Goal: Transaction & Acquisition: Purchase product/service

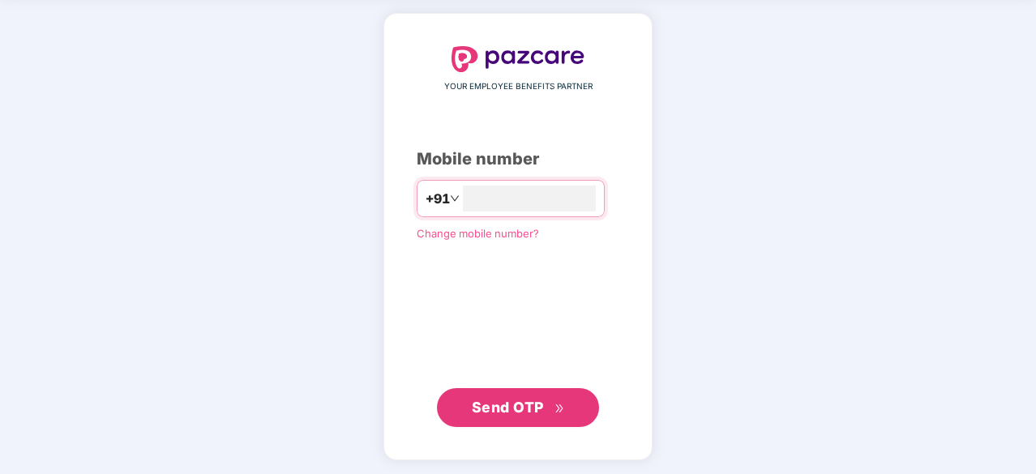
type input "**********"
click at [483, 405] on span "Send OTP" at bounding box center [508, 406] width 72 height 17
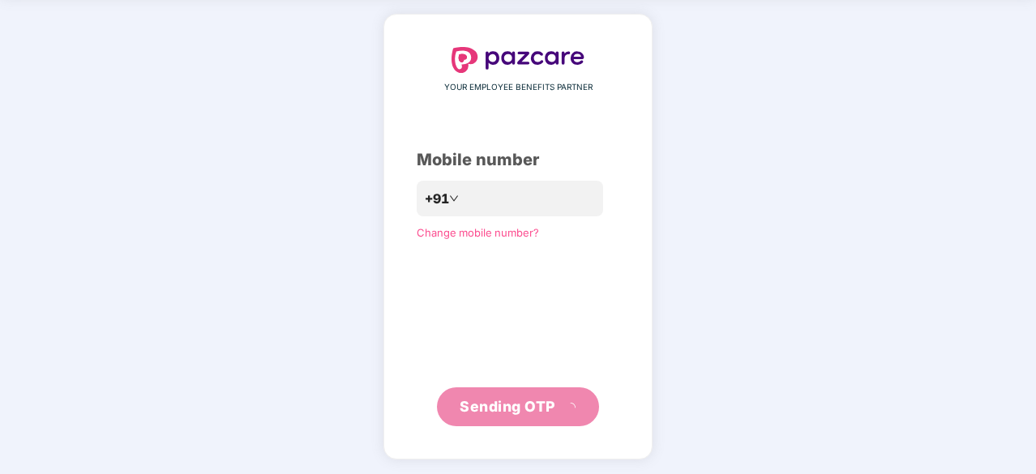
scroll to position [54, 0]
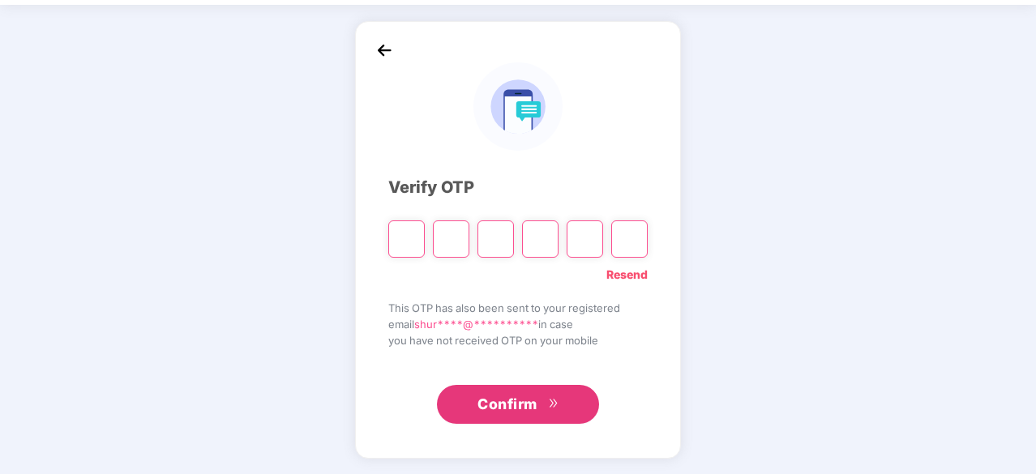
type input "*"
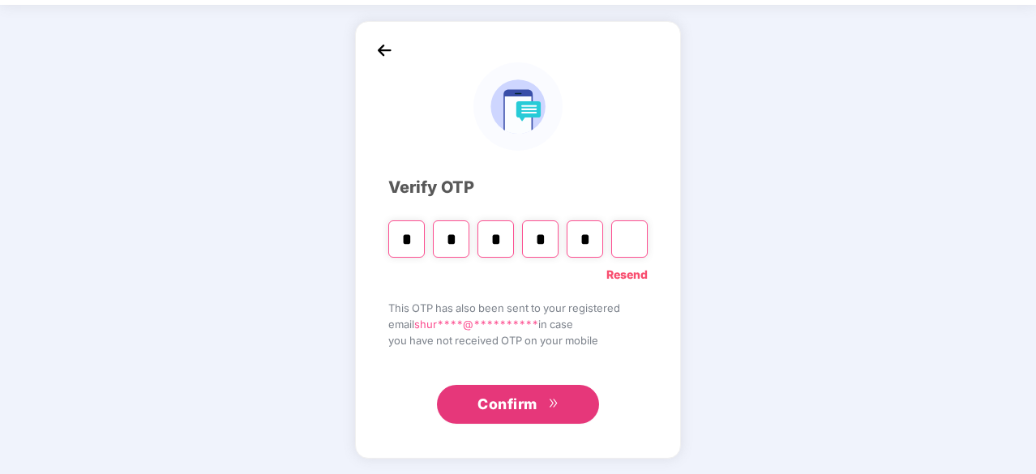
type input "*"
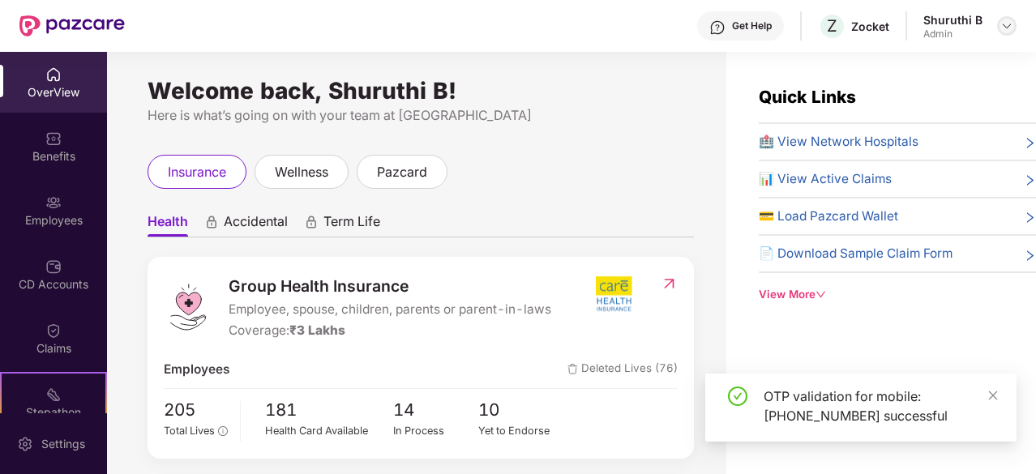
click at [1005, 27] on img at bounding box center [1006, 25] width 13 height 13
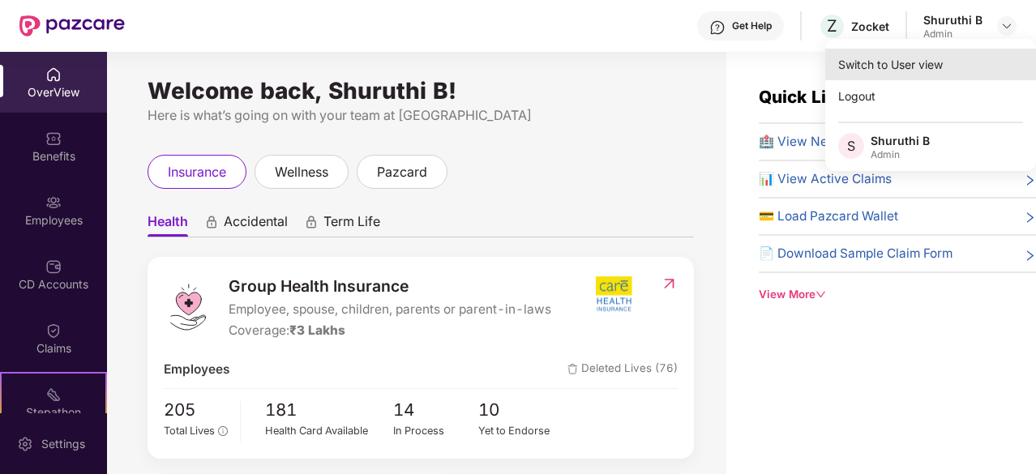
click at [871, 66] on div "Switch to User view" at bounding box center [930, 65] width 211 height 32
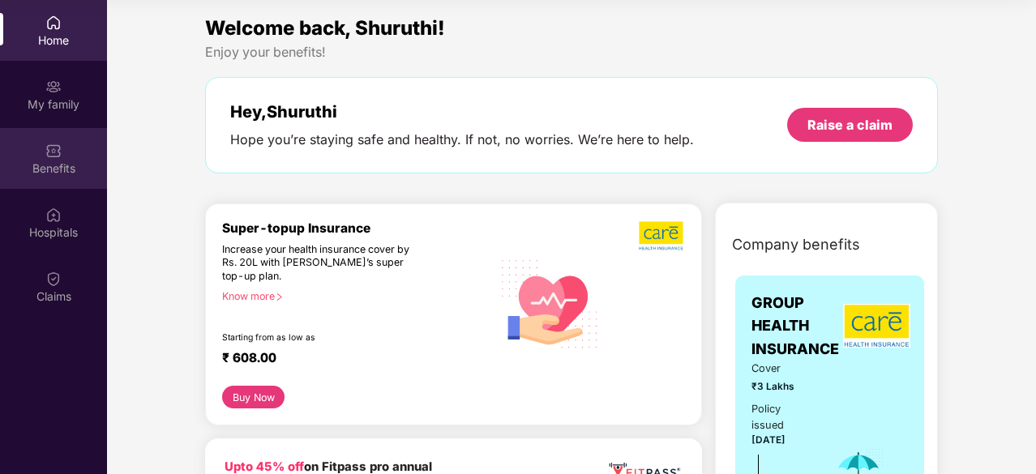
click at [50, 161] on div "Benefits" at bounding box center [53, 169] width 107 height 16
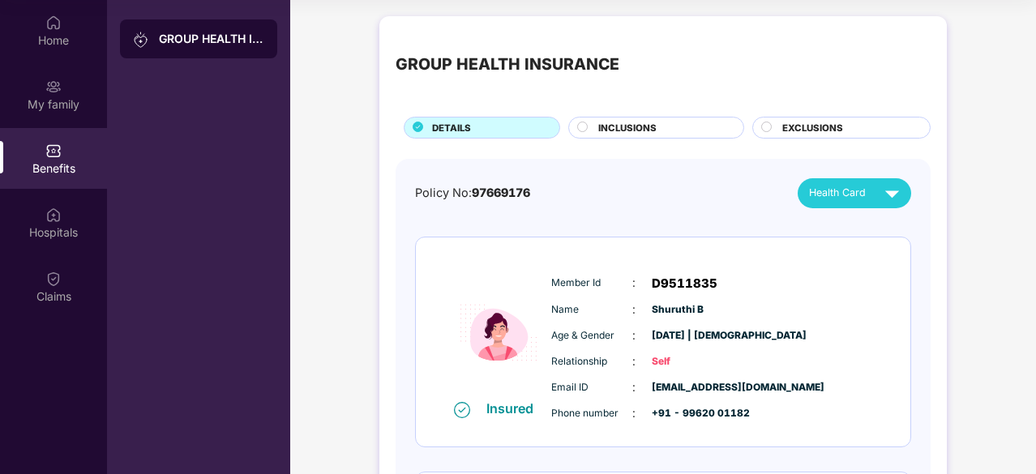
click at [658, 131] on div "INCLUSIONS" at bounding box center [662, 129] width 145 height 17
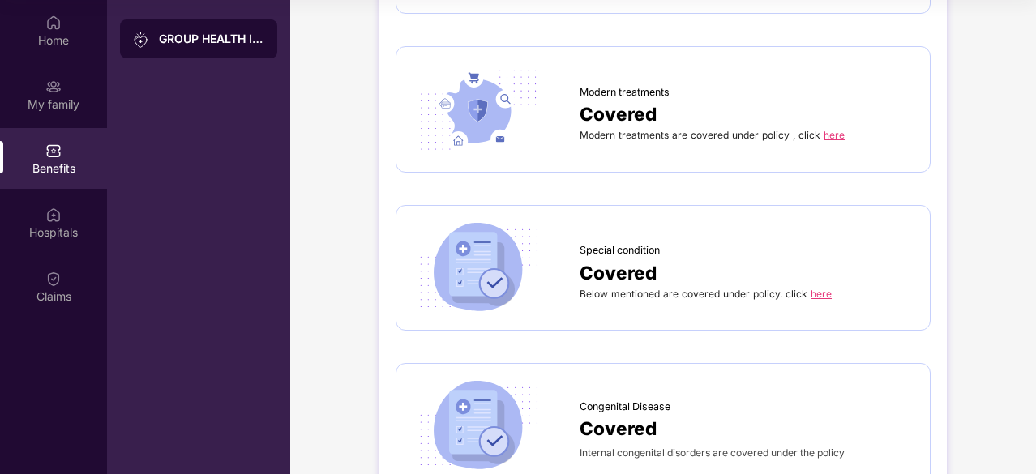
scroll to position [2384, 0]
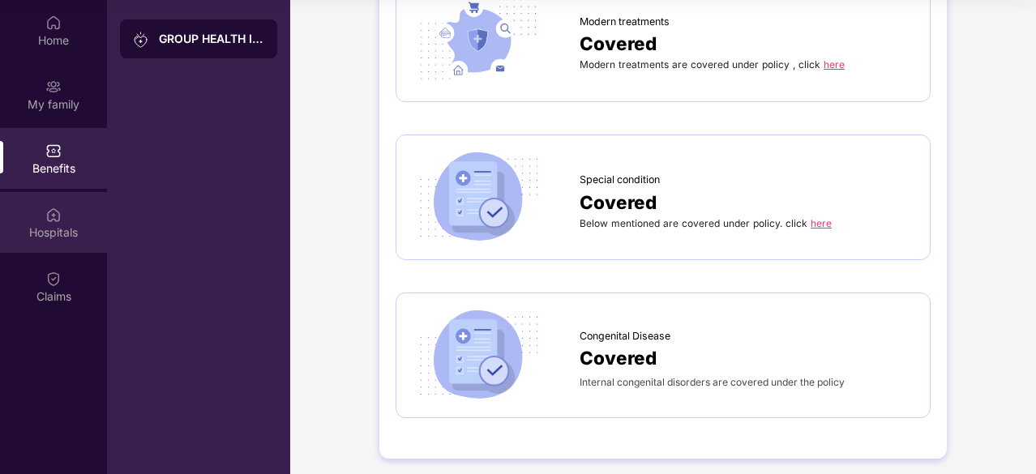
click at [47, 226] on div "Hospitals" at bounding box center [53, 233] width 107 height 16
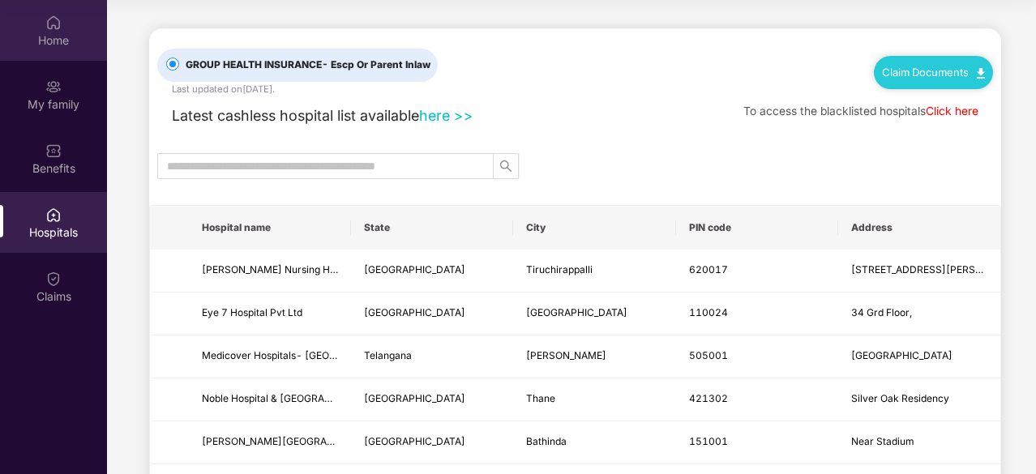
click at [42, 32] on div "Home" at bounding box center [53, 40] width 107 height 16
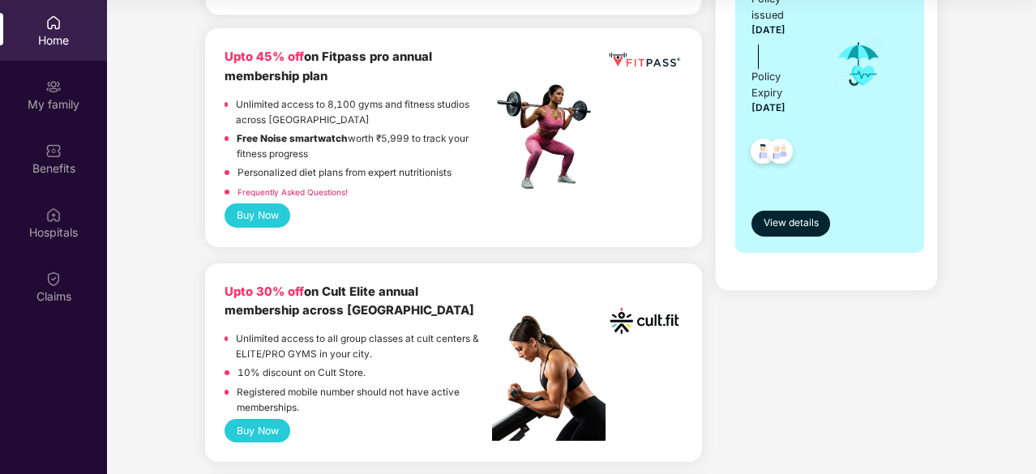
scroll to position [411, 0]
click at [245, 204] on button "Buy Now" at bounding box center [258, 215] width 66 height 24
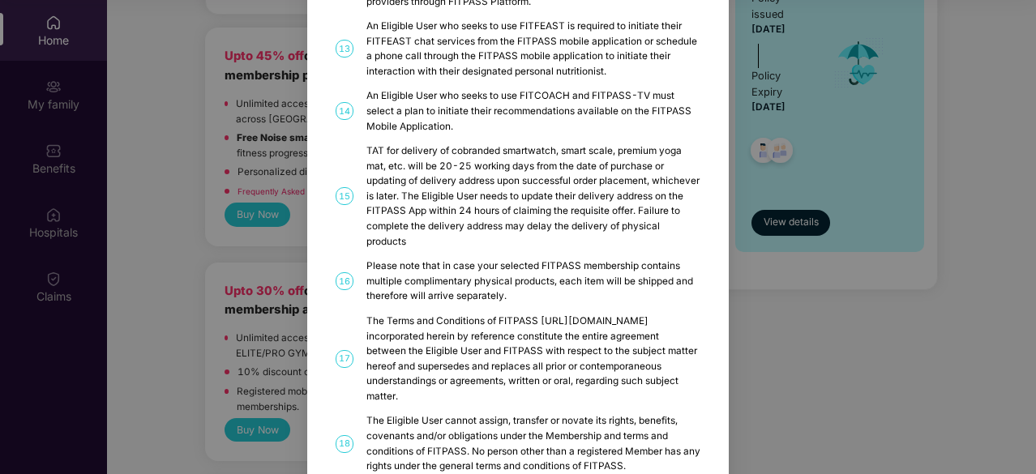
scroll to position [884, 0]
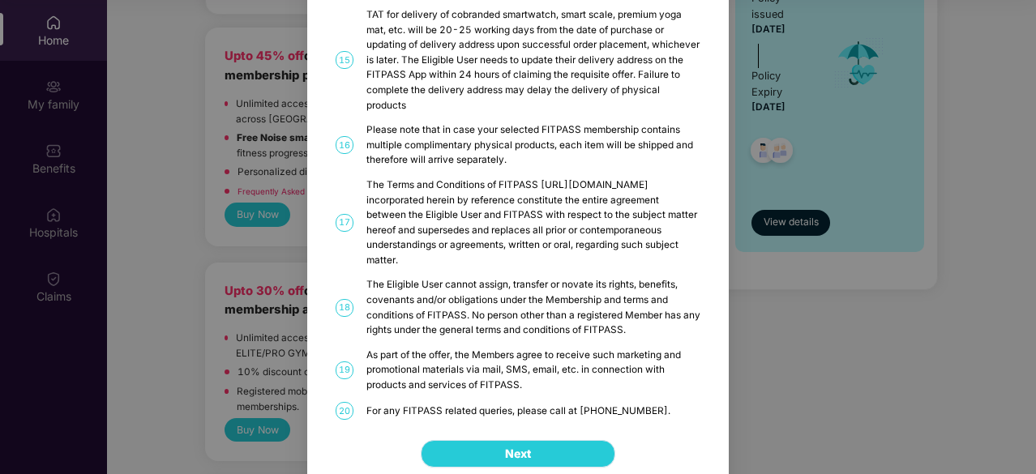
click at [496, 440] on button "Next" at bounding box center [518, 454] width 195 height 28
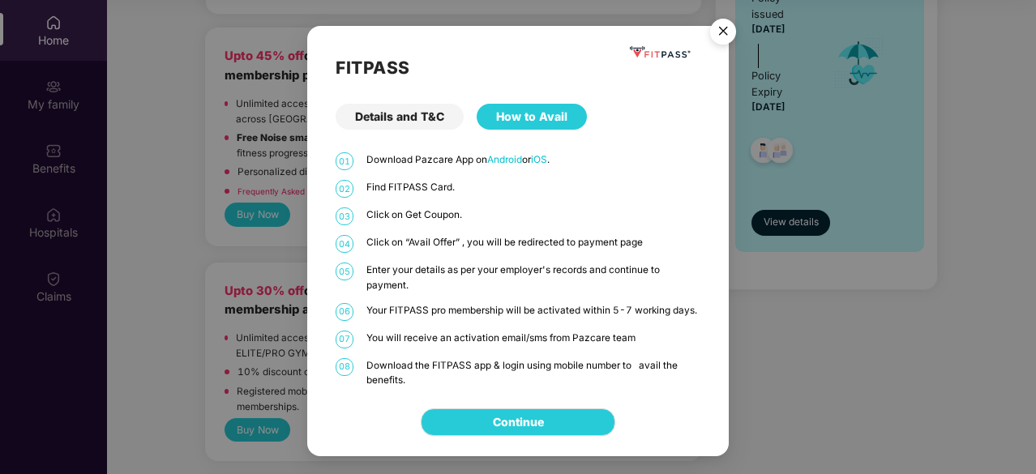
scroll to position [0, 0]
click at [724, 26] on img "Close" at bounding box center [722, 33] width 45 height 45
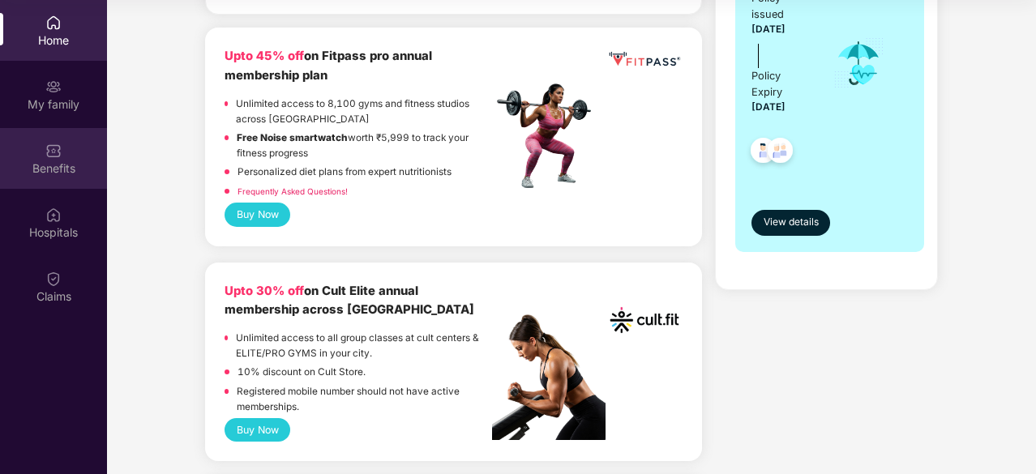
click at [68, 161] on div "Benefits" at bounding box center [53, 169] width 107 height 16
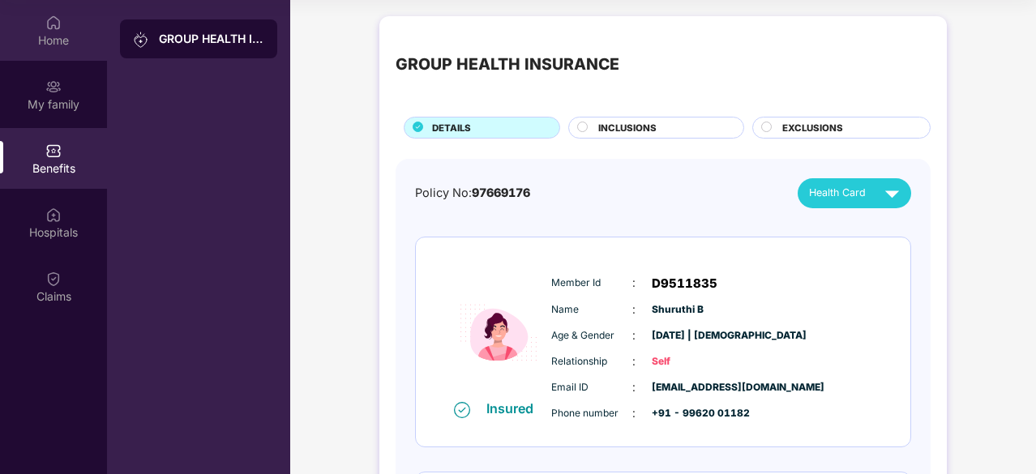
click at [16, 26] on div "Home" at bounding box center [53, 30] width 107 height 61
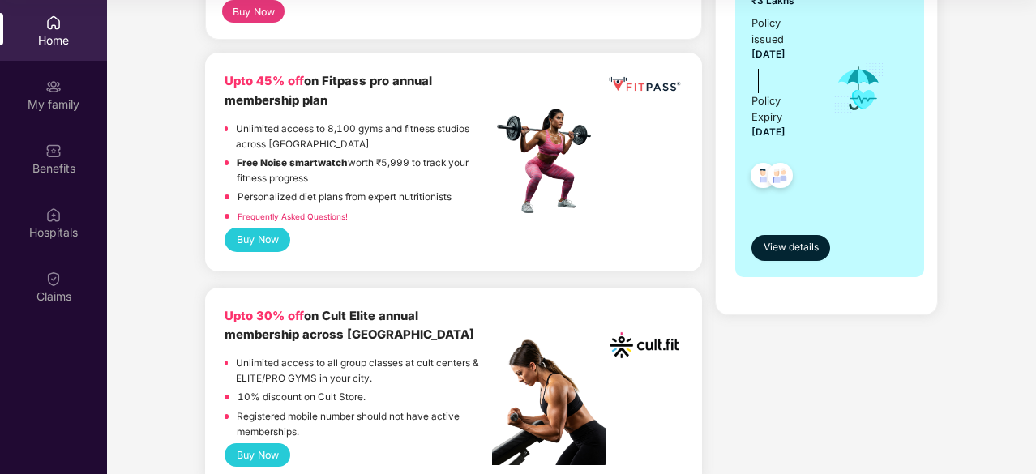
scroll to position [378, 0]
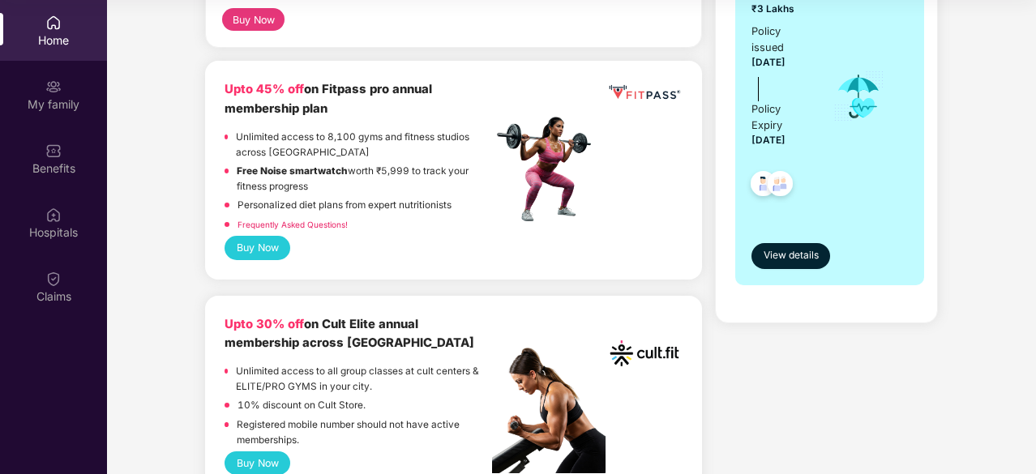
click at [279, 239] on button "Buy Now" at bounding box center [258, 248] width 66 height 24
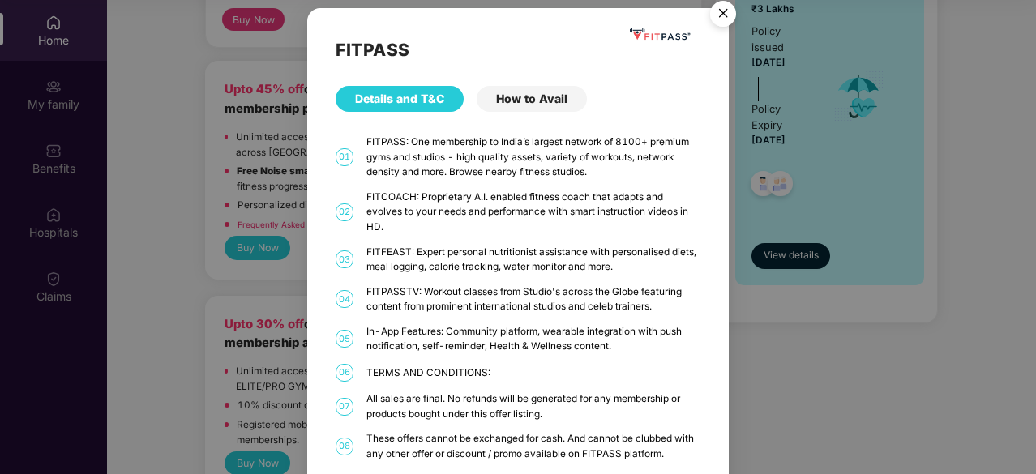
click at [532, 102] on div "How to Avail" at bounding box center [532, 99] width 110 height 26
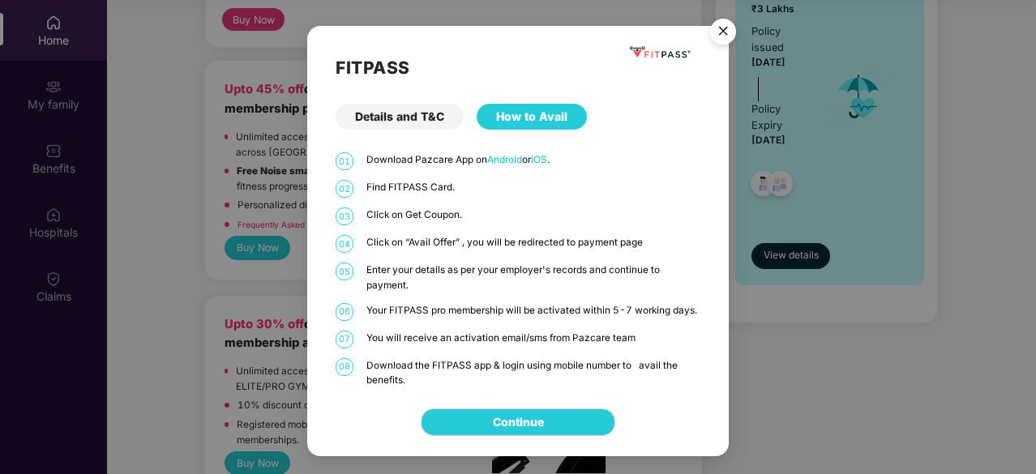
click at [407, 110] on div "Details and T&C" at bounding box center [400, 117] width 128 height 26
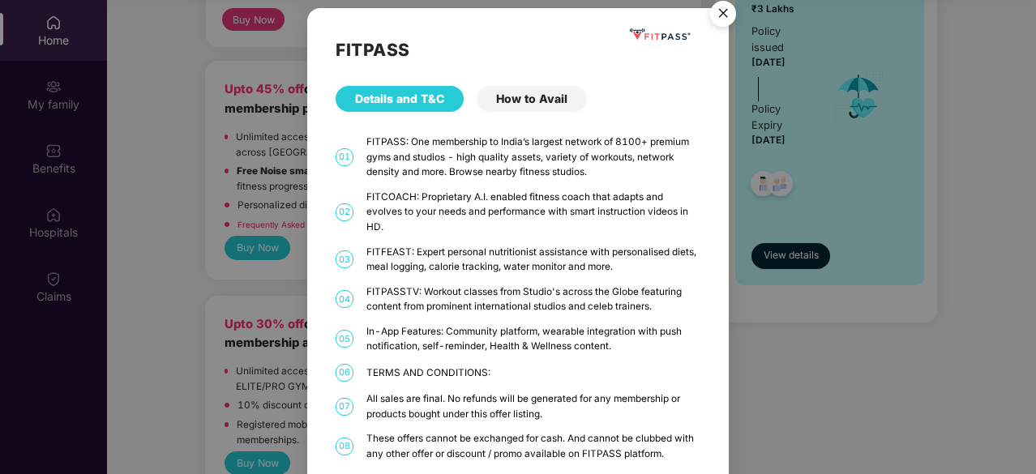
click at [407, 110] on div "Details and T&C" at bounding box center [400, 99] width 128 height 26
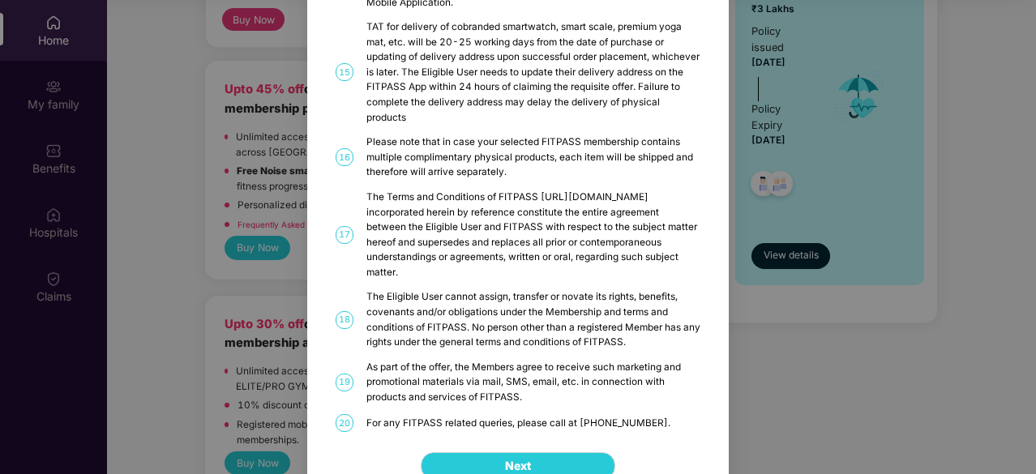
scroll to position [884, 0]
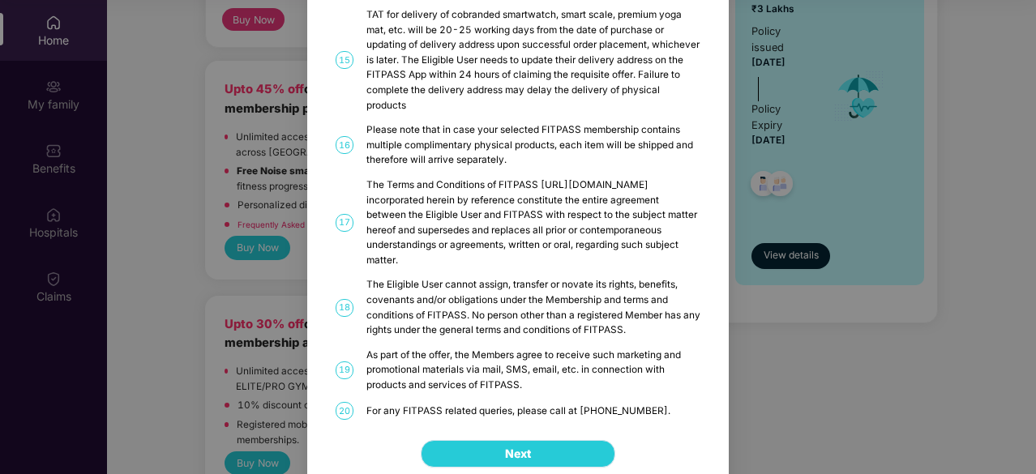
click at [533, 443] on button "Next" at bounding box center [518, 454] width 195 height 28
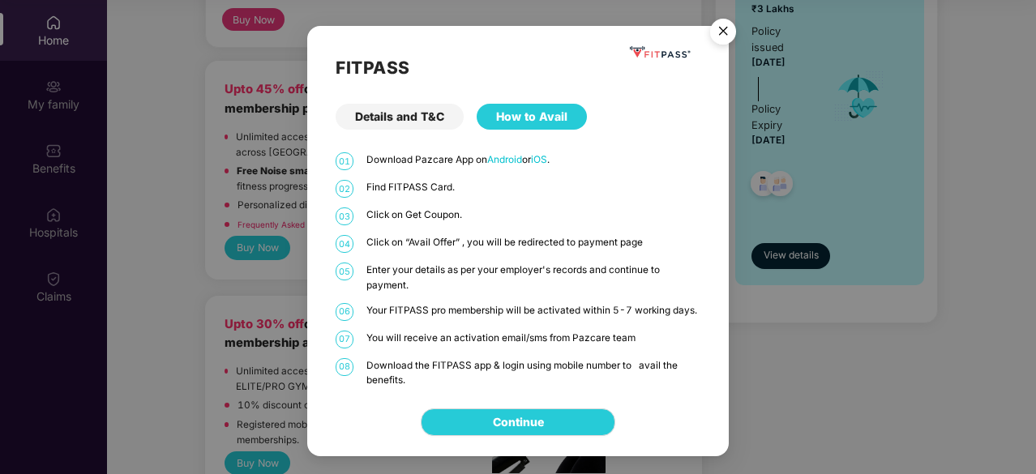
scroll to position [0, 0]
click at [722, 32] on img "Close" at bounding box center [722, 33] width 45 height 45
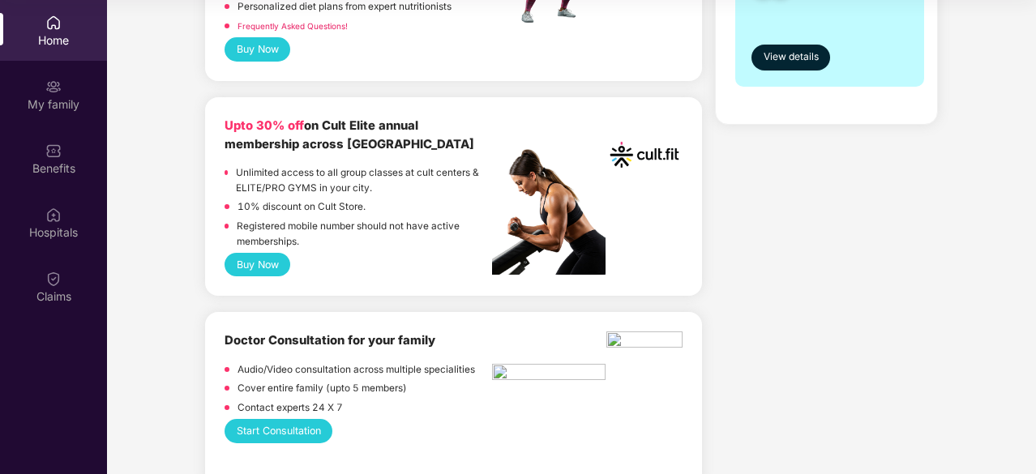
scroll to position [577, 0]
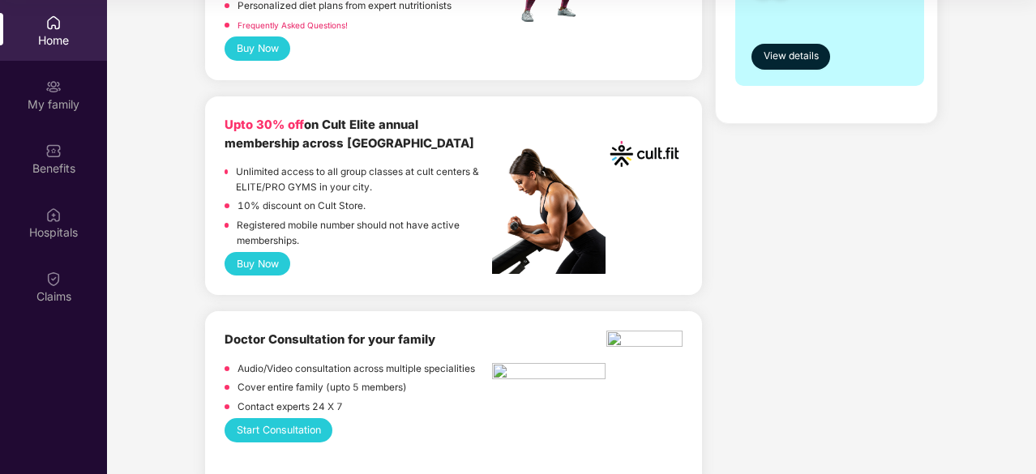
click at [255, 260] on button "Buy Now" at bounding box center [258, 264] width 66 height 24
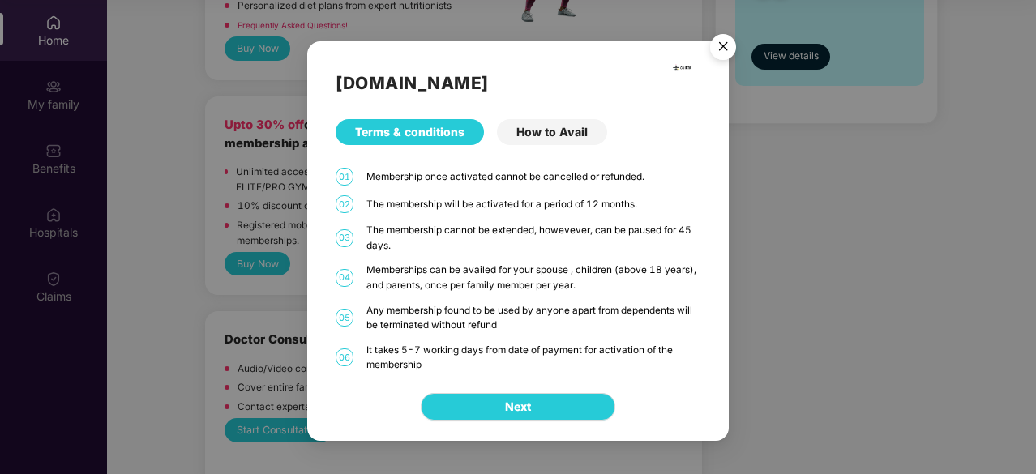
click at [722, 41] on img "Close" at bounding box center [722, 49] width 45 height 45
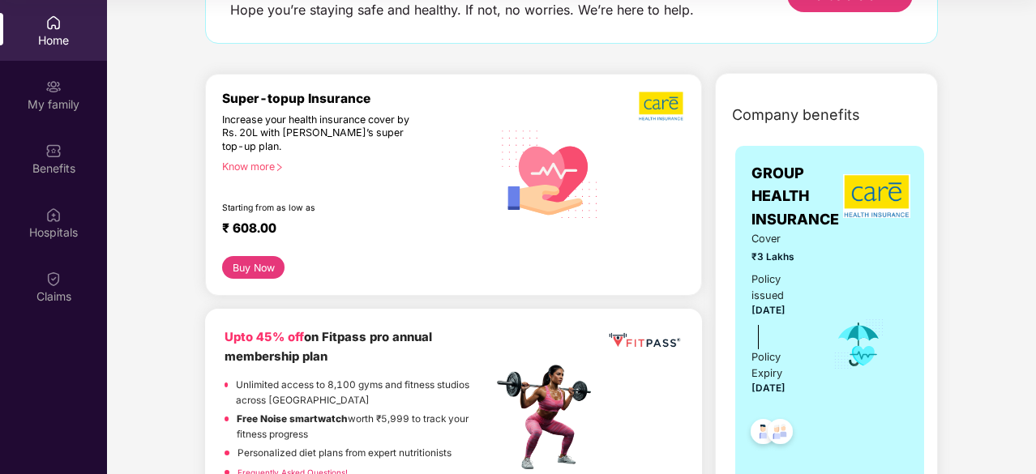
scroll to position [0, 0]
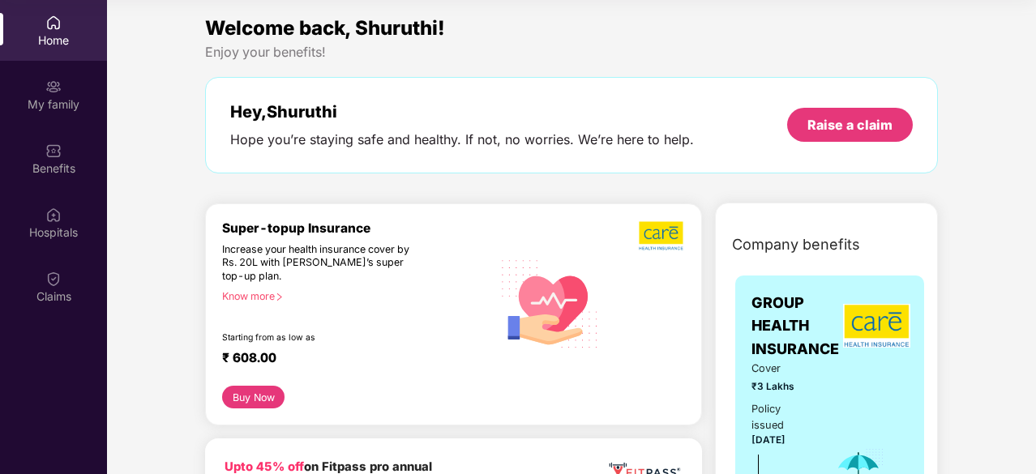
click at [54, 44] on div "Home" at bounding box center [53, 40] width 107 height 16
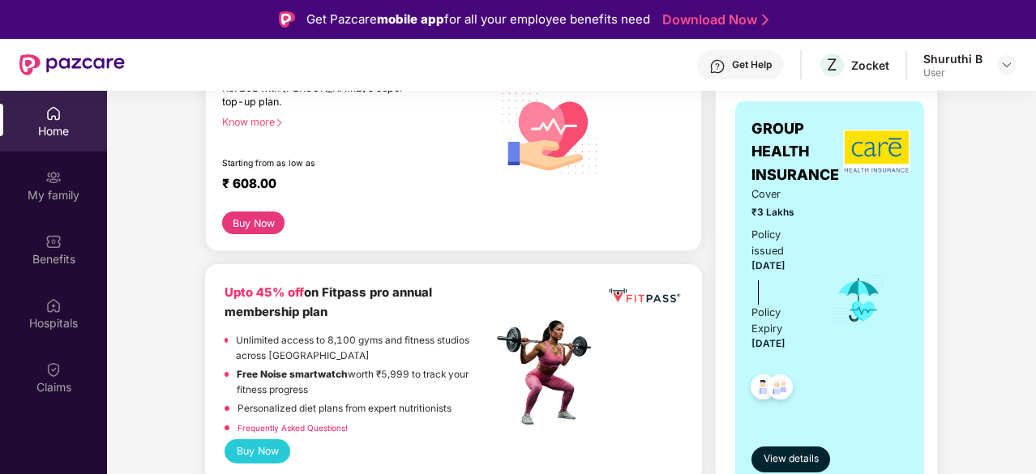
scroll to position [266, 0]
